Goal: Task Accomplishment & Management: Use online tool/utility

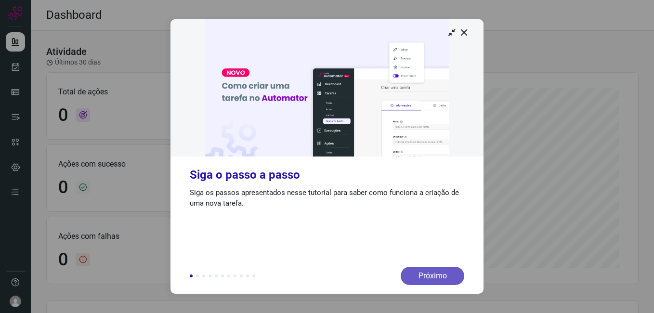
click at [423, 275] on div "Próximo" at bounding box center [433, 276] width 64 height 18
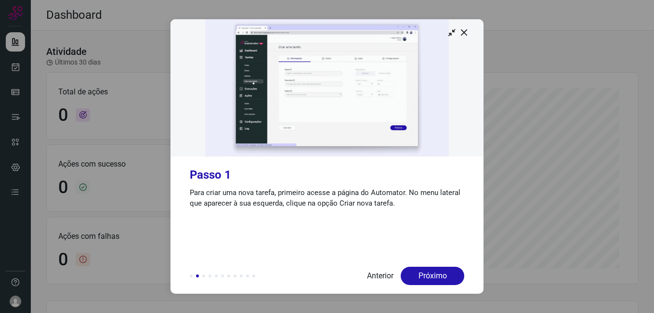
click at [423, 275] on div "Próximo" at bounding box center [433, 276] width 64 height 18
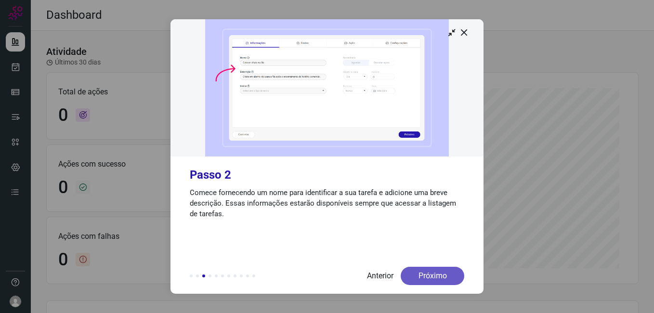
click at [422, 275] on div "Próximo" at bounding box center [433, 276] width 64 height 18
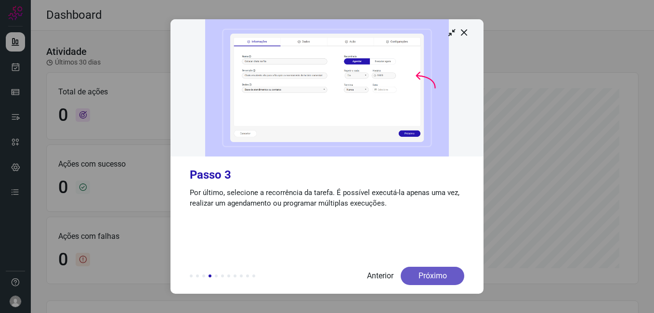
click at [423, 278] on div "Próximo" at bounding box center [433, 276] width 64 height 18
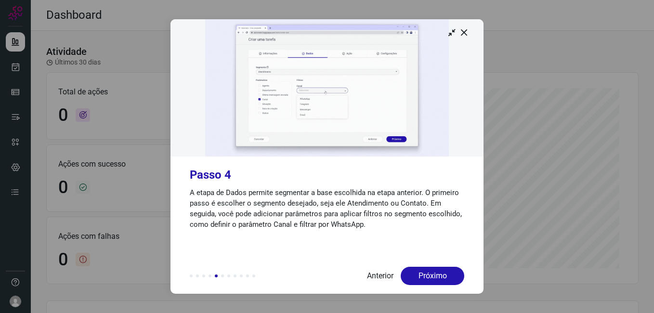
click at [423, 278] on div "Próximo" at bounding box center [433, 276] width 64 height 18
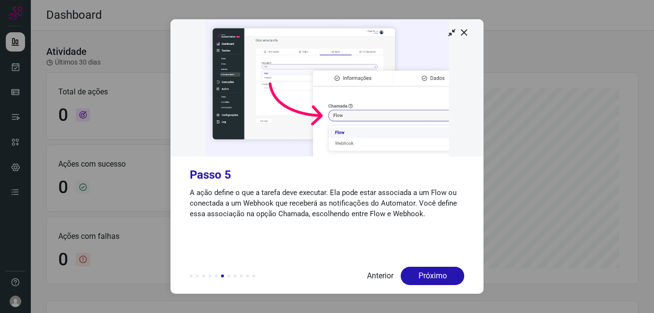
click at [423, 278] on div "Próximo" at bounding box center [433, 276] width 64 height 18
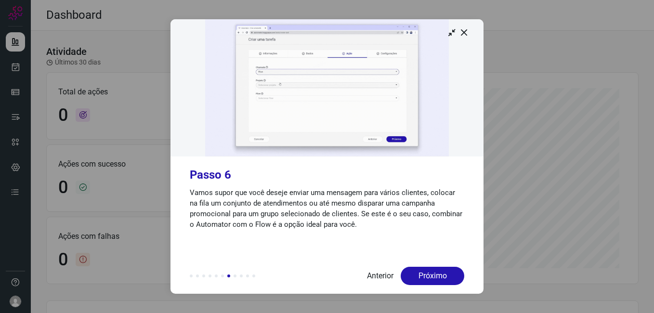
click at [423, 278] on div "Próximo" at bounding box center [433, 276] width 64 height 18
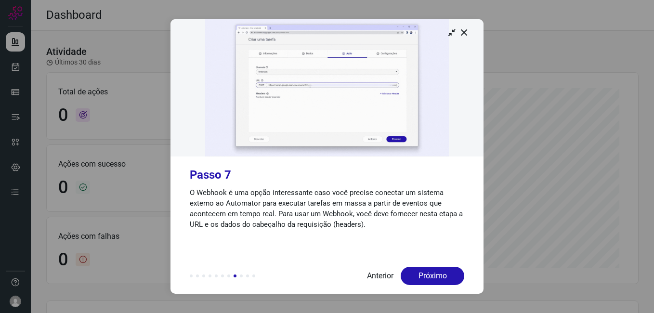
click at [423, 278] on div "Próximo" at bounding box center [433, 276] width 64 height 18
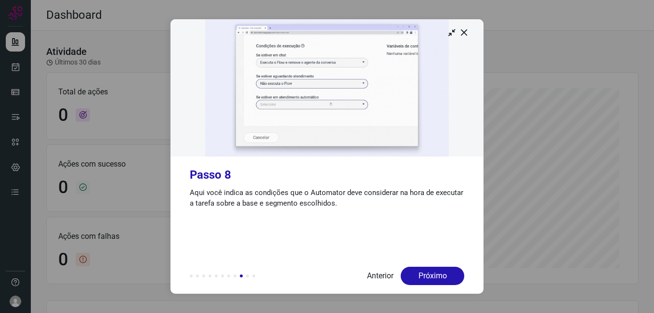
click at [423, 278] on div "Próximo" at bounding box center [433, 276] width 64 height 18
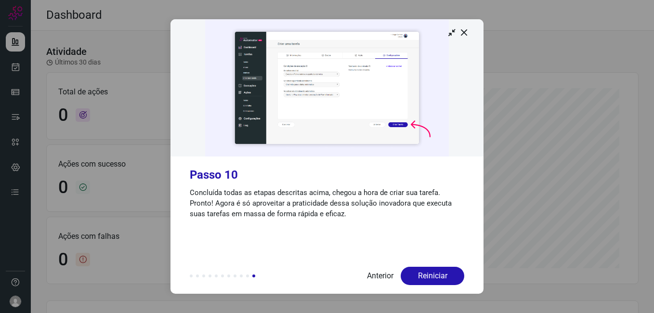
click at [423, 278] on div "Reiniciar" at bounding box center [433, 276] width 64 height 18
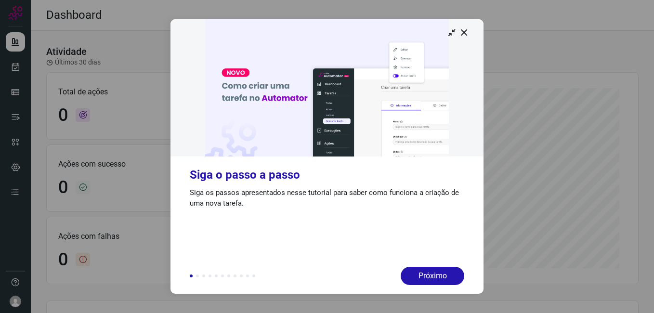
click at [423, 278] on div "Próximo" at bounding box center [433, 276] width 64 height 18
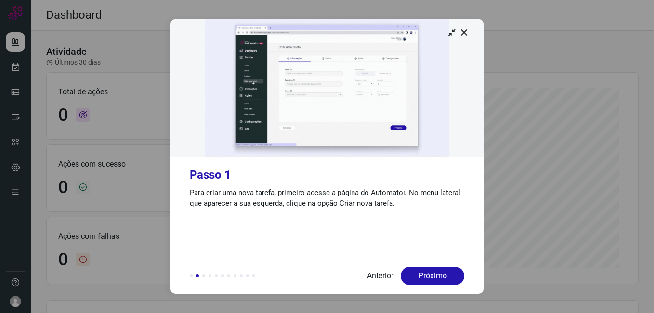
click at [423, 278] on div "Próximo" at bounding box center [433, 276] width 64 height 18
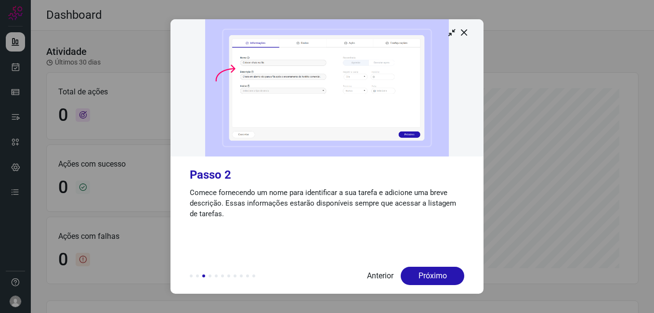
click at [423, 278] on div "Próximo" at bounding box center [433, 276] width 64 height 18
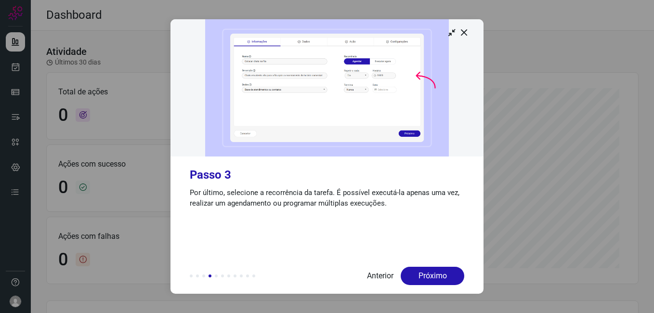
click at [423, 278] on div "Próximo" at bounding box center [433, 276] width 64 height 18
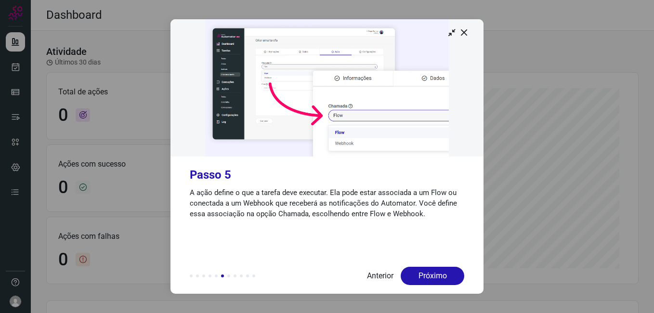
click at [423, 278] on div "Próximo" at bounding box center [433, 276] width 64 height 18
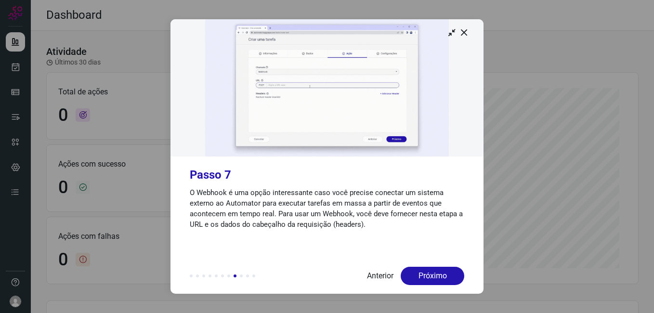
click at [423, 278] on div "Próximo" at bounding box center [433, 276] width 64 height 18
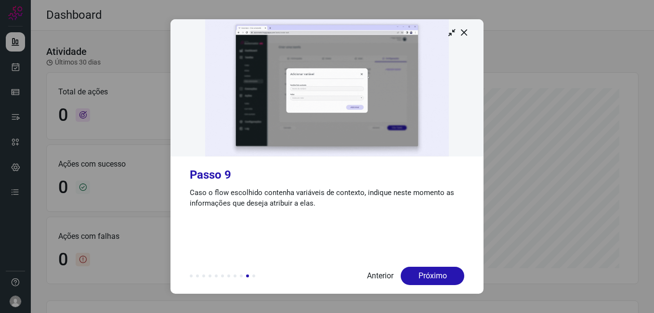
click at [423, 278] on div "Próximo" at bounding box center [433, 276] width 64 height 18
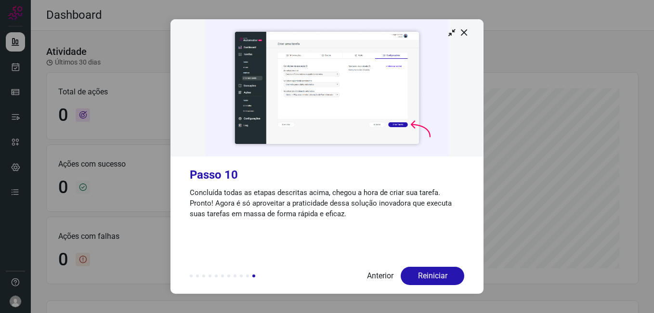
click at [423, 278] on div "Reiniciar" at bounding box center [433, 276] width 64 height 18
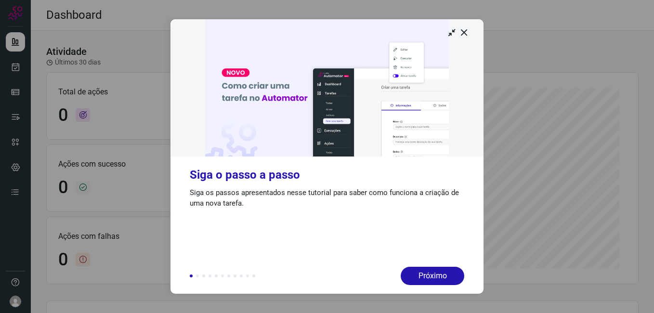
click at [423, 278] on div "Próximo" at bounding box center [433, 276] width 64 height 18
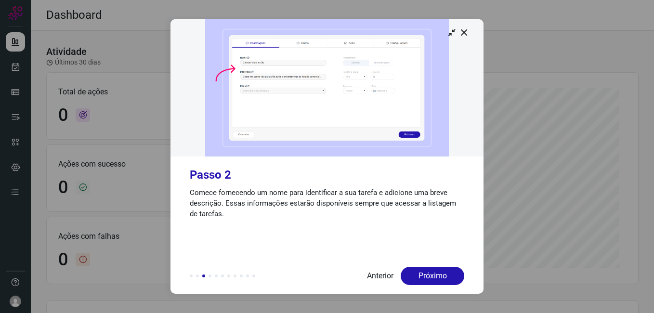
click at [423, 278] on div "Próximo" at bounding box center [433, 276] width 64 height 18
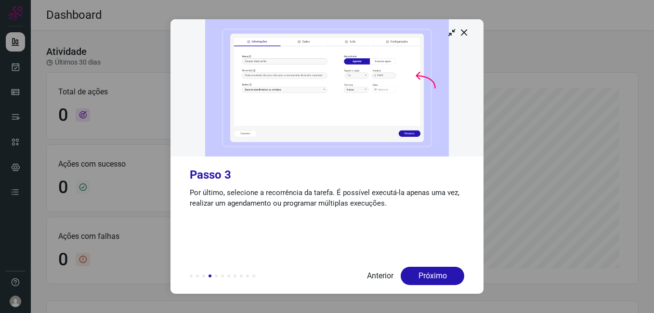
click at [423, 278] on div "Próximo" at bounding box center [433, 276] width 64 height 18
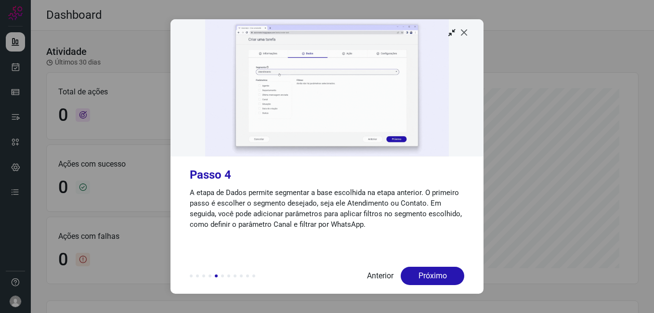
click at [466, 34] on icon at bounding box center [465, 32] width 10 height 10
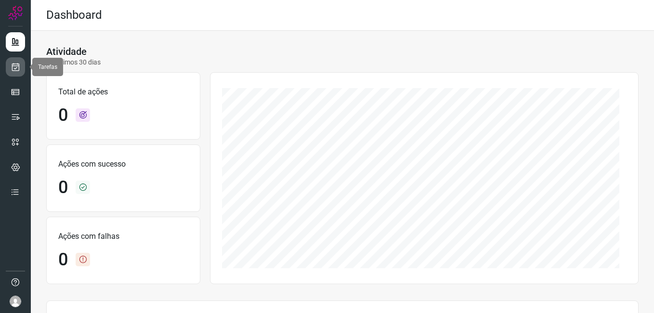
click at [19, 68] on icon at bounding box center [16, 67] width 10 height 10
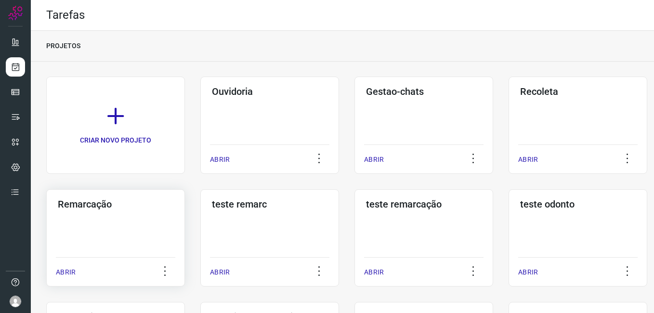
click at [97, 253] on div "Remarcação ABRIR" at bounding box center [115, 237] width 139 height 97
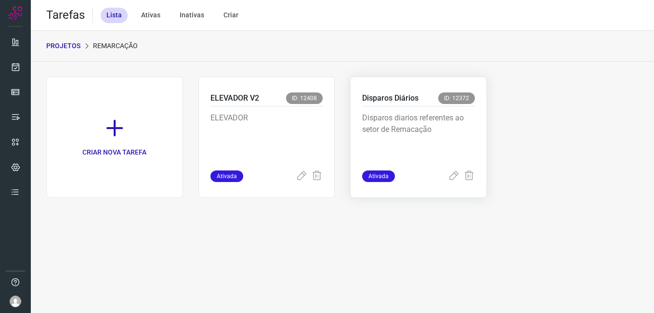
click at [401, 140] on p "Disparos diarios referentes ao setor de Remacação" at bounding box center [418, 136] width 113 height 48
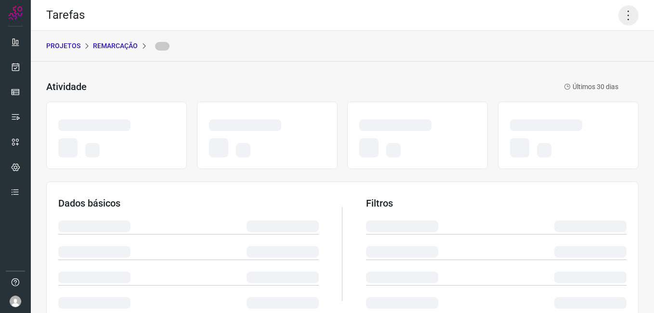
click at [622, 16] on icon at bounding box center [628, 15] width 20 height 20
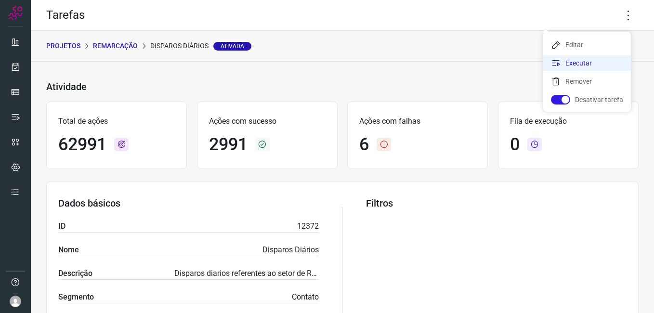
click at [596, 57] on li "Executar" at bounding box center [587, 62] width 88 height 15
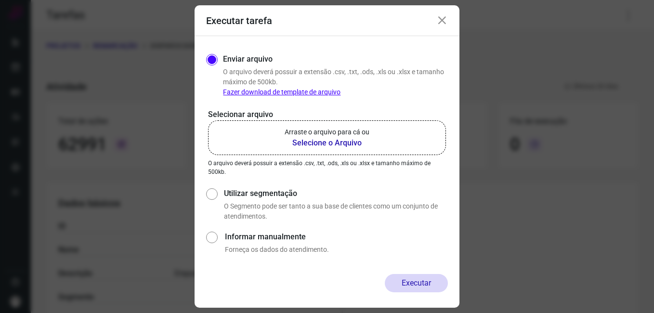
click at [332, 139] on b "Selecione o Arquivo" at bounding box center [327, 143] width 85 height 12
click at [0, 0] on input "Arraste o arquivo para cá ou Selecione o Arquivo" at bounding box center [0, 0] width 0 height 0
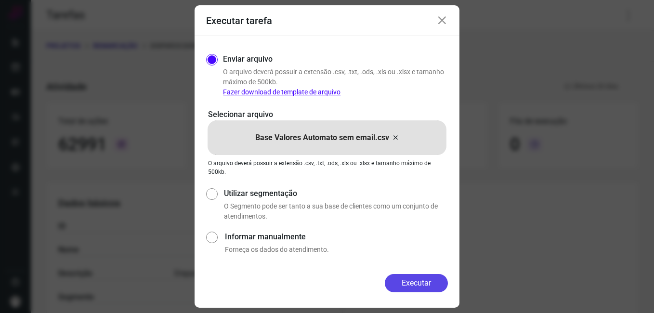
click at [415, 283] on button "Executar" at bounding box center [416, 283] width 63 height 18
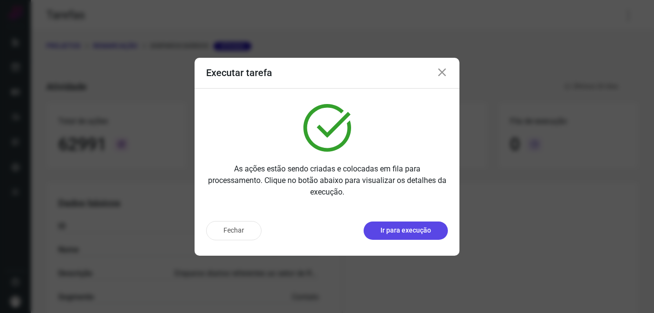
click at [398, 228] on p "Ir para execução" at bounding box center [406, 230] width 51 height 10
